Goal: Task Accomplishment & Management: Manage account settings

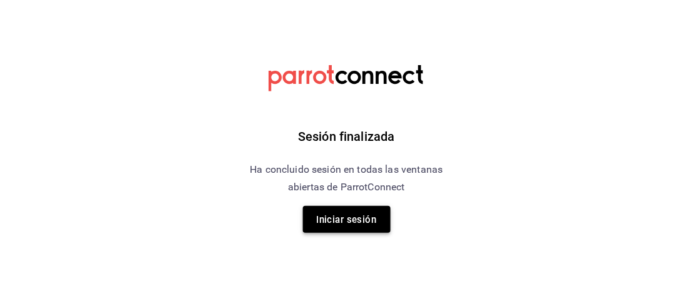
click at [342, 217] on font "Iniciar sesión" at bounding box center [347, 219] width 60 height 11
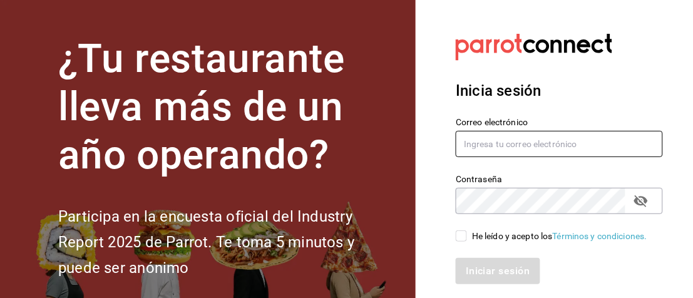
type input "administracion@restaurantelatino.com"
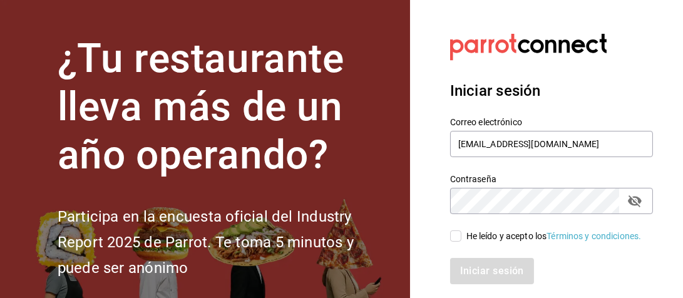
click at [459, 242] on input "He leído y acepto los Términos y condiciones." at bounding box center [455, 235] width 11 height 11
checkbox input "true"
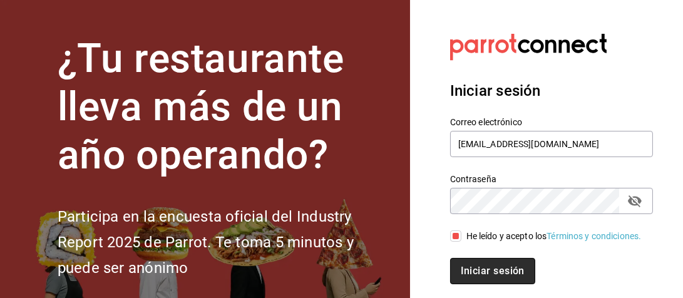
click at [496, 284] on button "Iniciar sesión" at bounding box center [492, 271] width 85 height 26
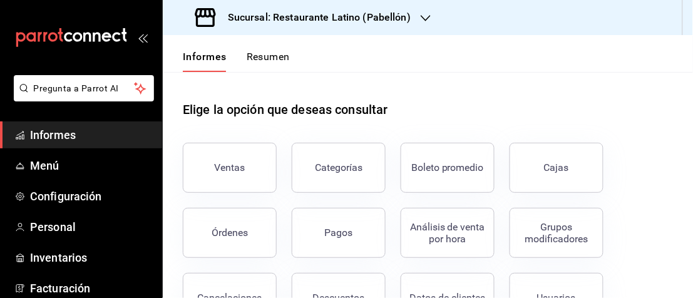
click at [424, 16] on icon "button" at bounding box center [426, 18] width 10 height 10
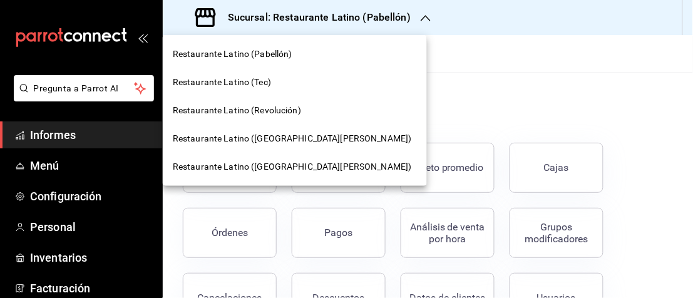
click at [296, 107] on font "Restaurante Latino (Revolución)" at bounding box center [237, 110] width 128 height 10
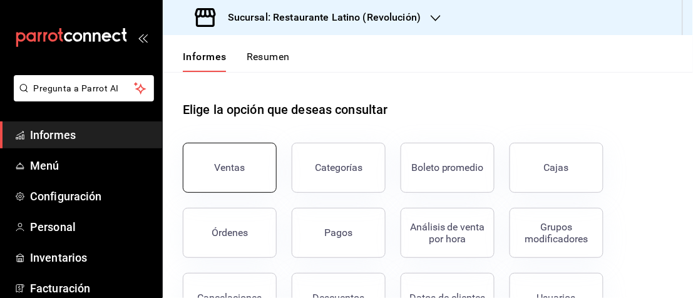
click at [208, 173] on button "Ventas" at bounding box center [230, 168] width 94 height 50
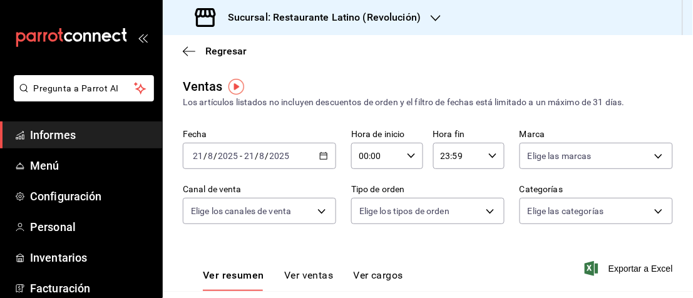
click at [431, 22] on icon "button" at bounding box center [436, 18] width 10 height 10
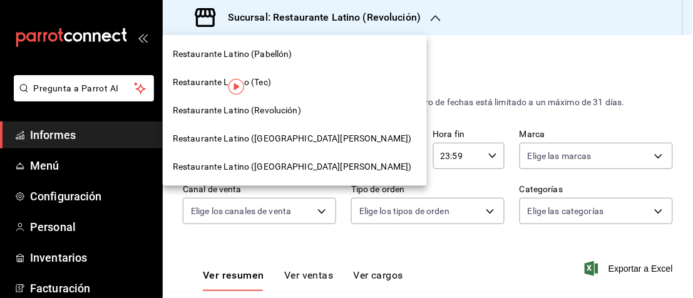
click at [317, 133] on font "Restaurante Latino ([GEOGRAPHIC_DATA][PERSON_NAME])" at bounding box center [292, 138] width 239 height 10
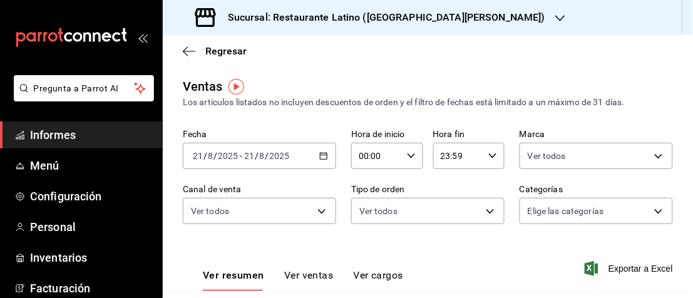
click at [477, 16] on div "Sucursal: Restaurante Latino ([GEOGRAPHIC_DATA][PERSON_NAME])" at bounding box center [371, 17] width 397 height 35
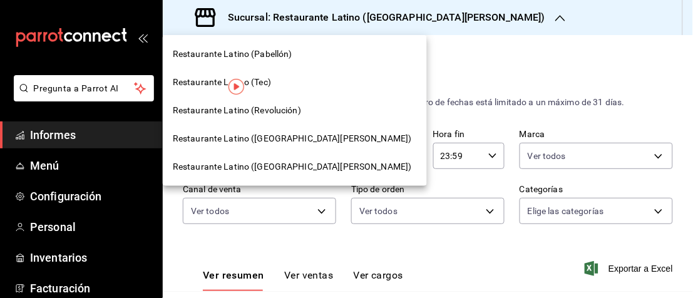
click at [265, 110] on font "Restaurante Latino (Revolución)" at bounding box center [237, 110] width 128 height 10
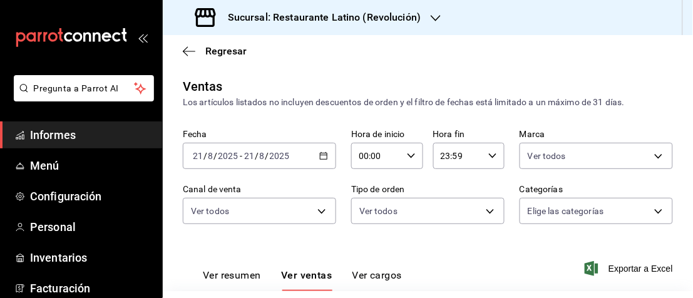
click at [426, 19] on div "Sucursal: Restaurante Latino (Revolución)" at bounding box center [309, 17] width 273 height 35
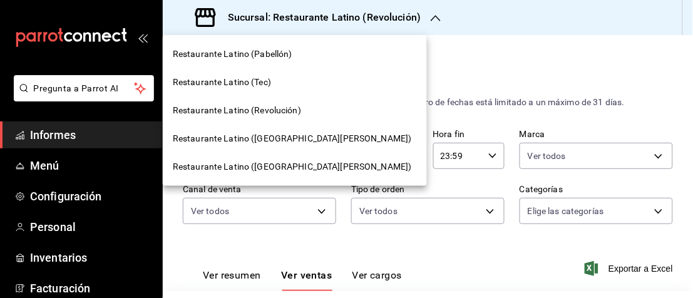
click at [232, 101] on div "Restaurante Latino (Revolución)" at bounding box center [295, 110] width 264 height 28
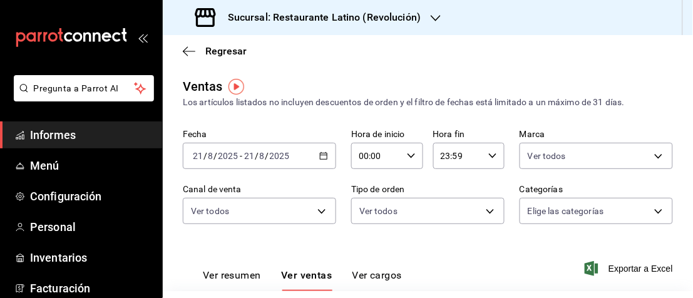
click at [232, 103] on nav "Restaurante Latino (Pabellón) Restaurante Latino (Tec) Restaurante Latino (Revo…" at bounding box center [262, 77] width 198 height 85
click at [437, 13] on icon "button" at bounding box center [436, 18] width 10 height 10
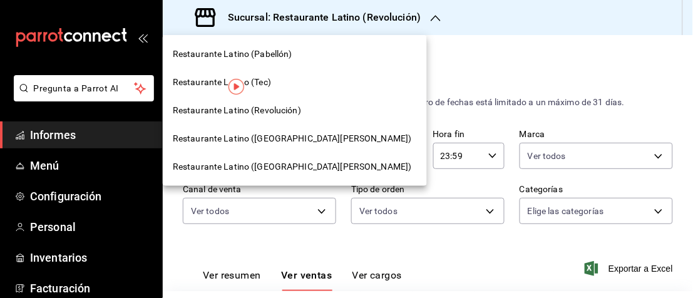
click at [295, 145] on div "Restaurante Latino ([GEOGRAPHIC_DATA][PERSON_NAME])" at bounding box center [295, 139] width 264 height 28
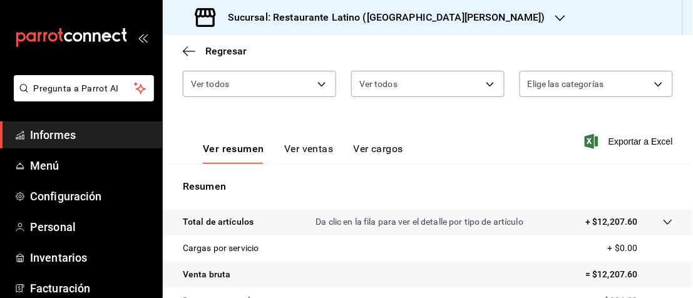
scroll to position [208, 0]
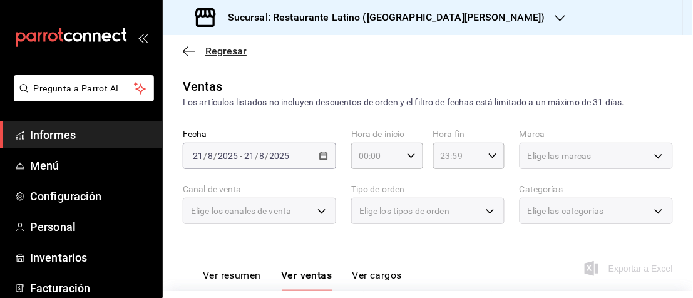
click at [242, 46] on font "Regresar" at bounding box center [225, 51] width 41 height 12
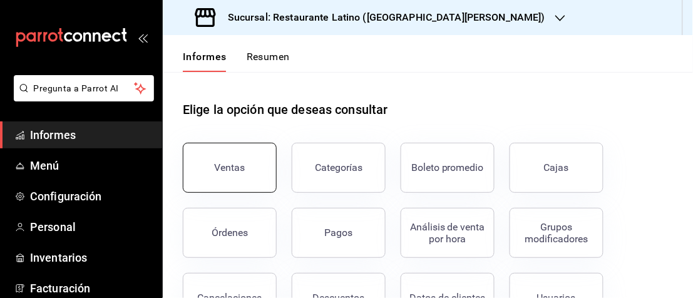
click at [230, 163] on font "Ventas" at bounding box center [230, 167] width 31 height 12
